Goal: Task Accomplishment & Management: Manage account settings

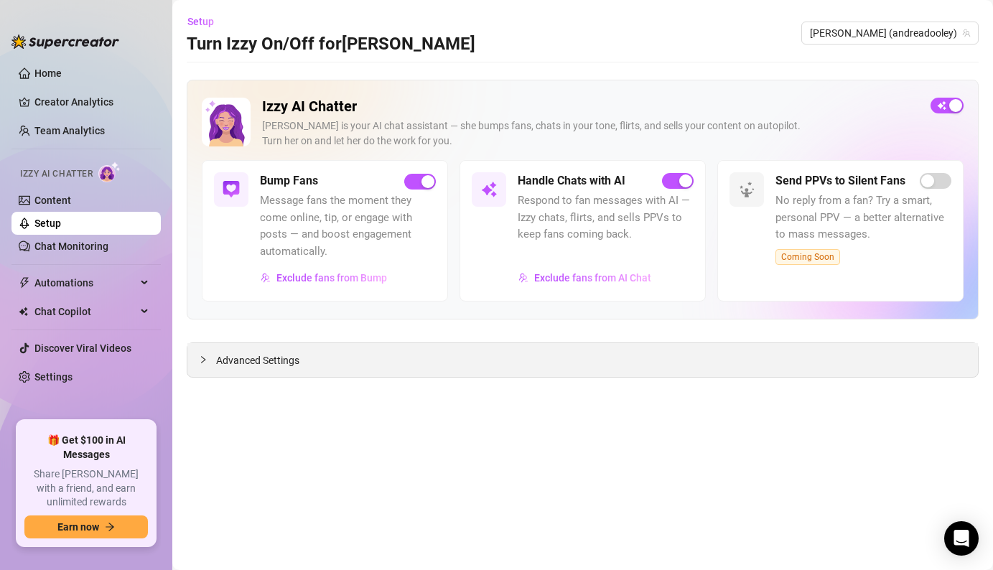
click at [276, 355] on span "Advanced Settings" at bounding box center [257, 361] width 83 height 16
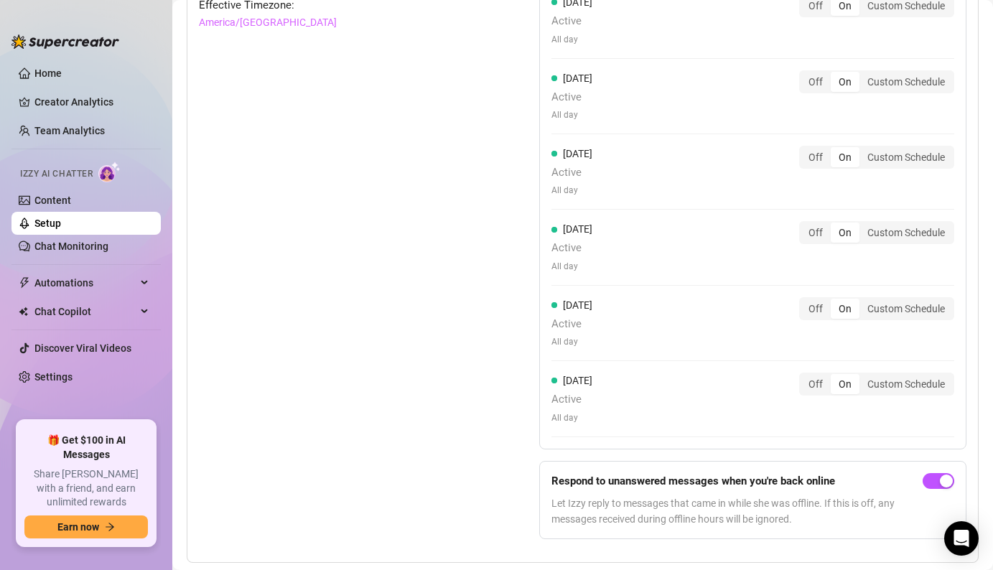
scroll to position [1477, 0]
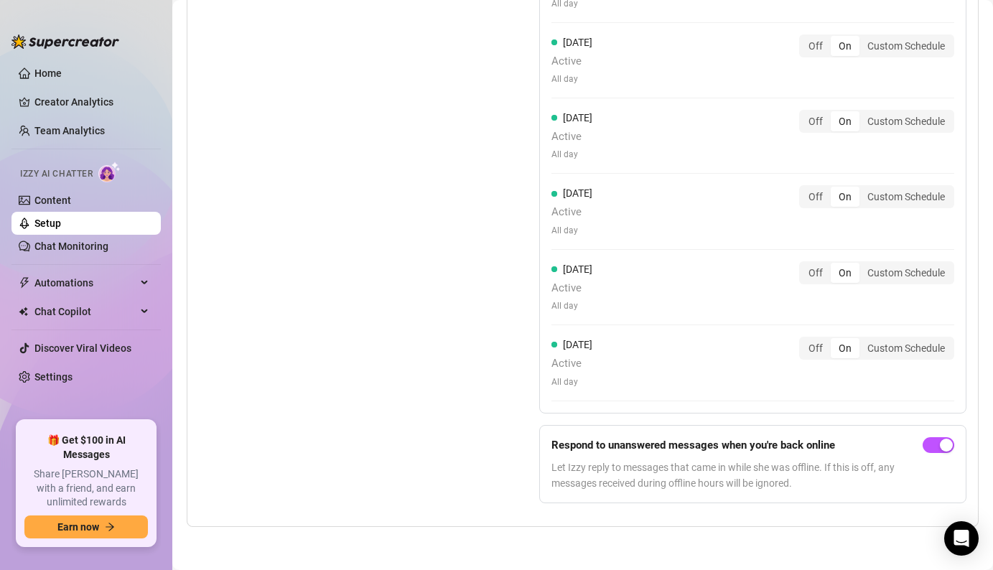
click at [363, 387] on div "Set Active Hours (Izzy Availability) Set specific hours when Izzy engaging with…" at bounding box center [333, 193] width 269 height 644
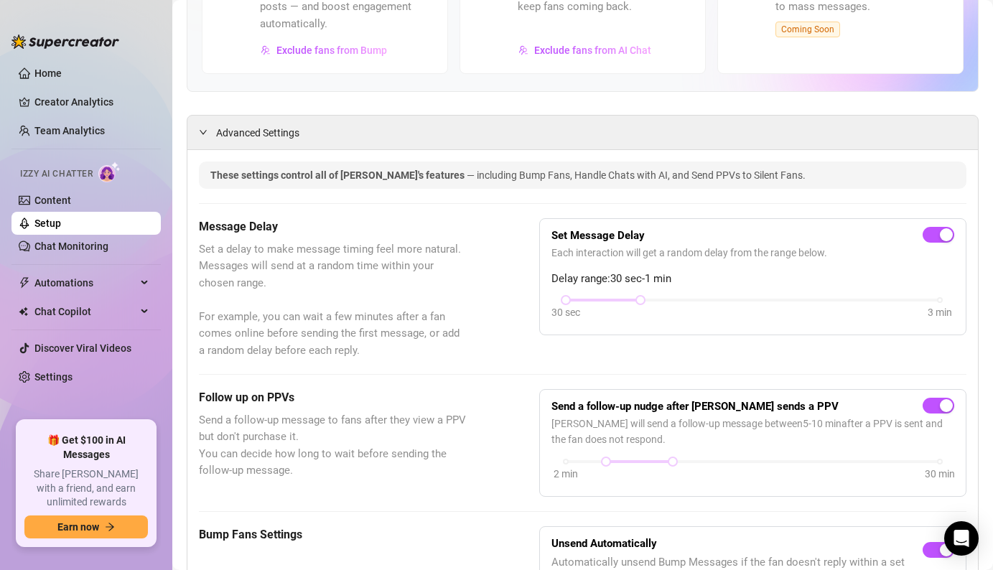
scroll to position [0, 0]
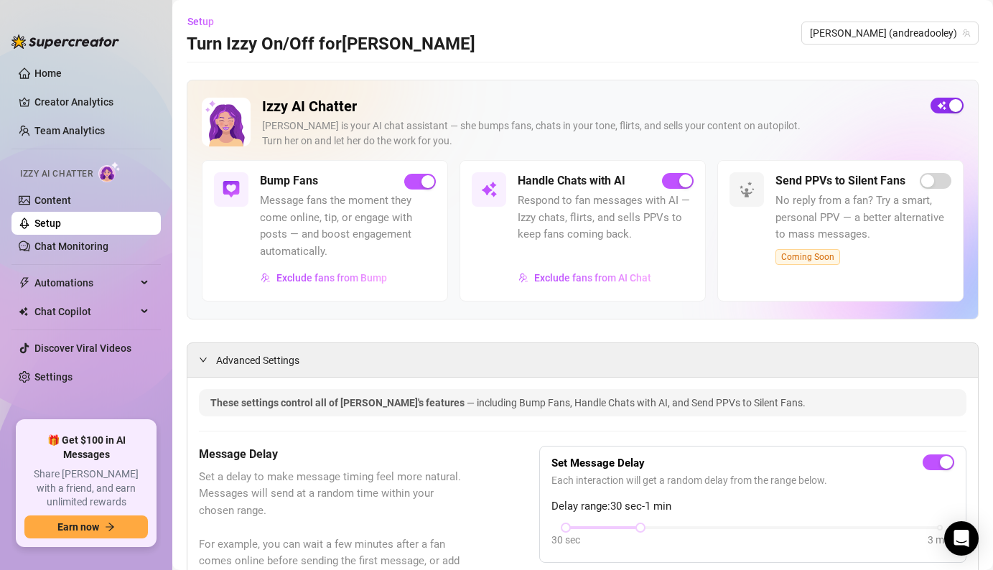
click at [952, 111] on div "button" at bounding box center [956, 105] width 13 height 13
click at [952, 106] on span "button" at bounding box center [947, 106] width 33 height 16
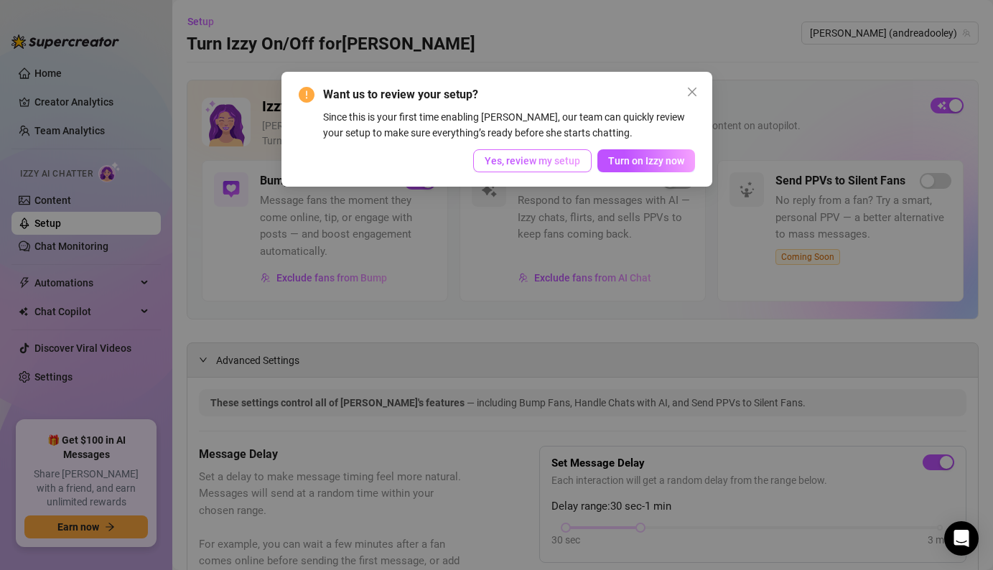
click at [555, 157] on span "Yes, review my setup" at bounding box center [533, 160] width 96 height 11
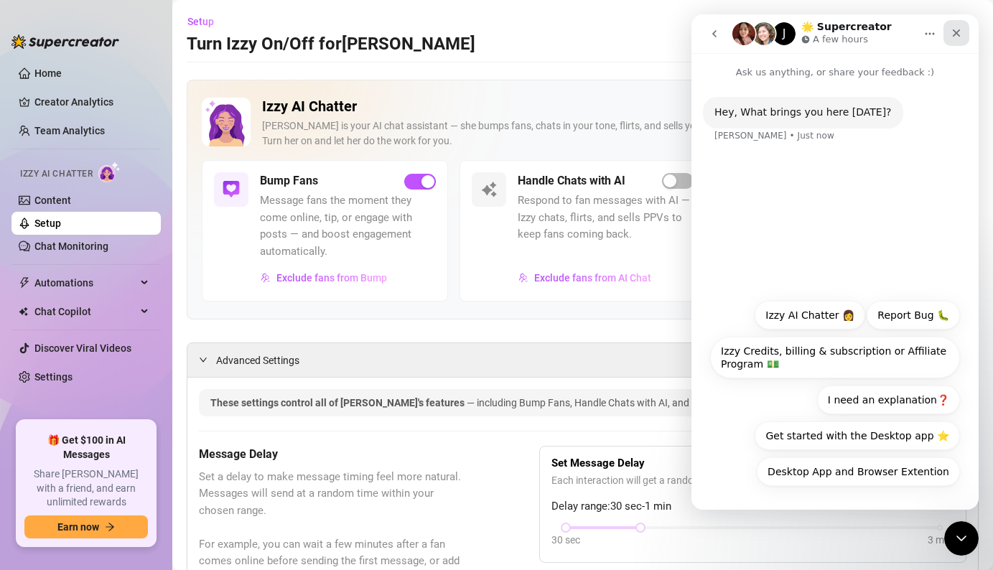
click at [951, 35] on icon "Close" at bounding box center [956, 32] width 11 height 11
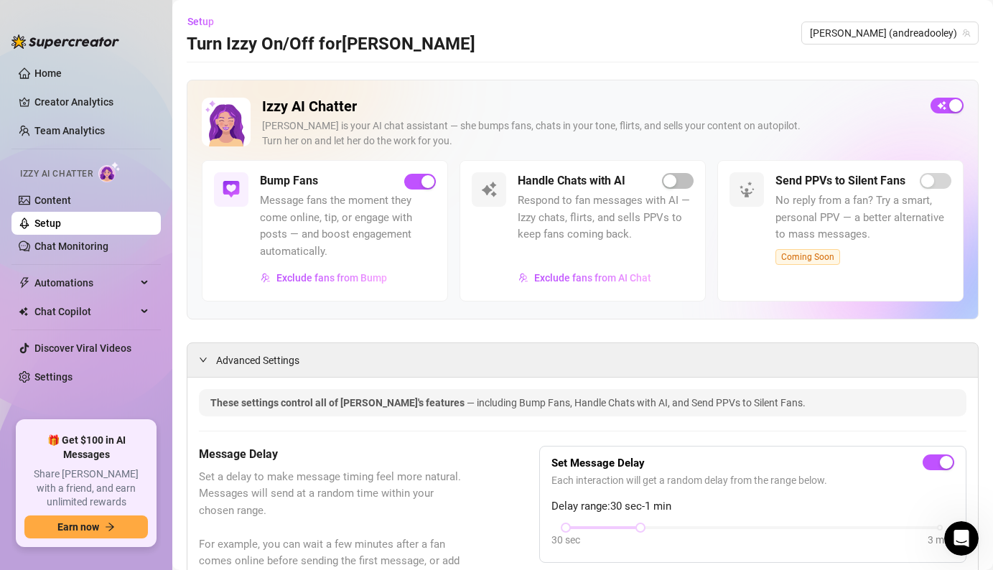
click at [820, 254] on span "Coming Soon" at bounding box center [808, 257] width 65 height 16
click at [687, 189] on div "Handle Chats with AI" at bounding box center [606, 180] width 176 height 17
click at [687, 185] on span "button" at bounding box center [678, 181] width 32 height 16
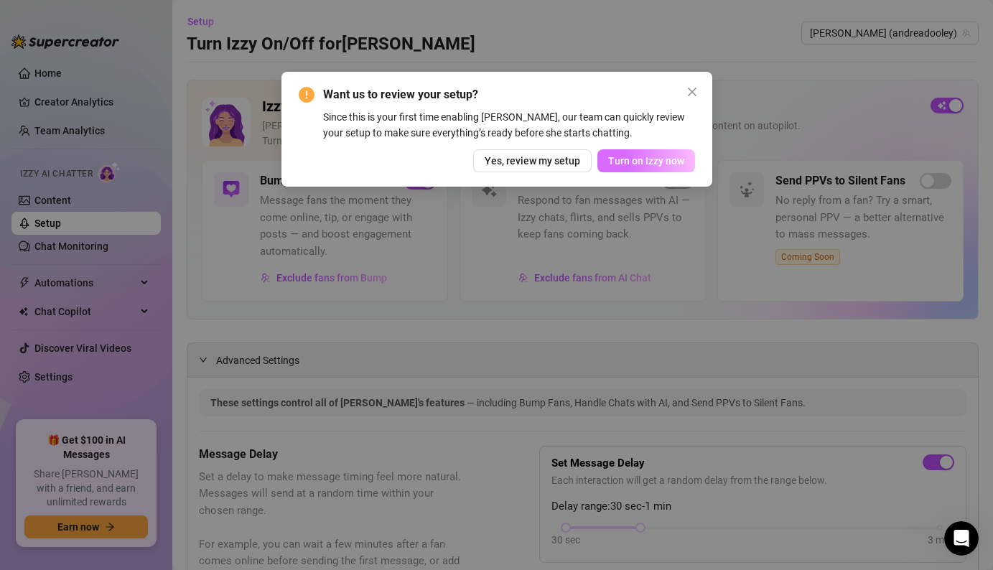
click at [637, 161] on span "Turn on Izzy now" at bounding box center [646, 160] width 76 height 11
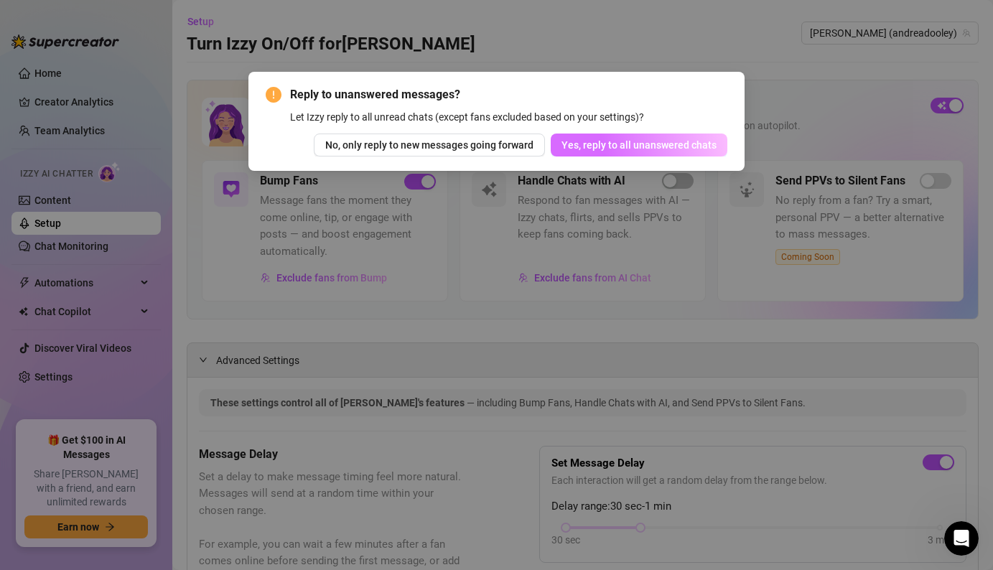
click at [619, 149] on span "Yes, reply to all unanswered chats" at bounding box center [639, 144] width 155 height 11
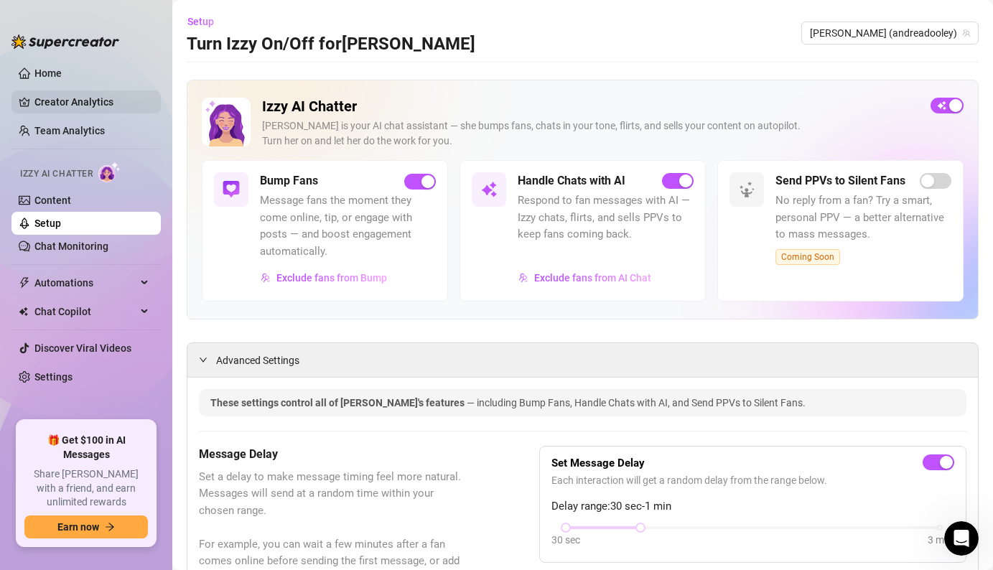
click at [66, 108] on link "Creator Analytics" at bounding box center [91, 101] width 115 height 23
